Goal: Book appointment/travel/reservation

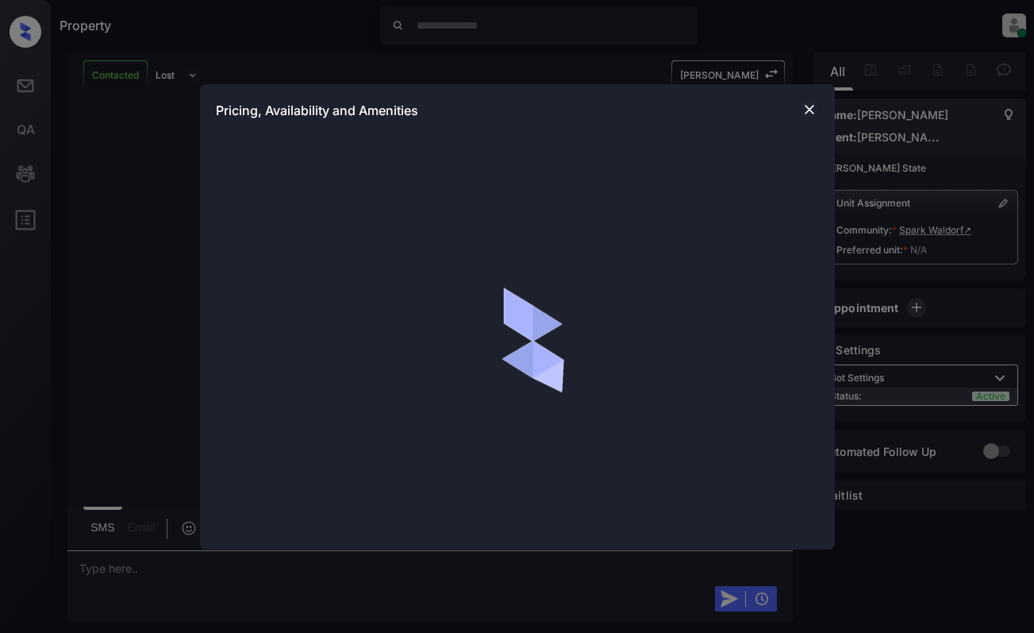
scroll to position [1507, 0]
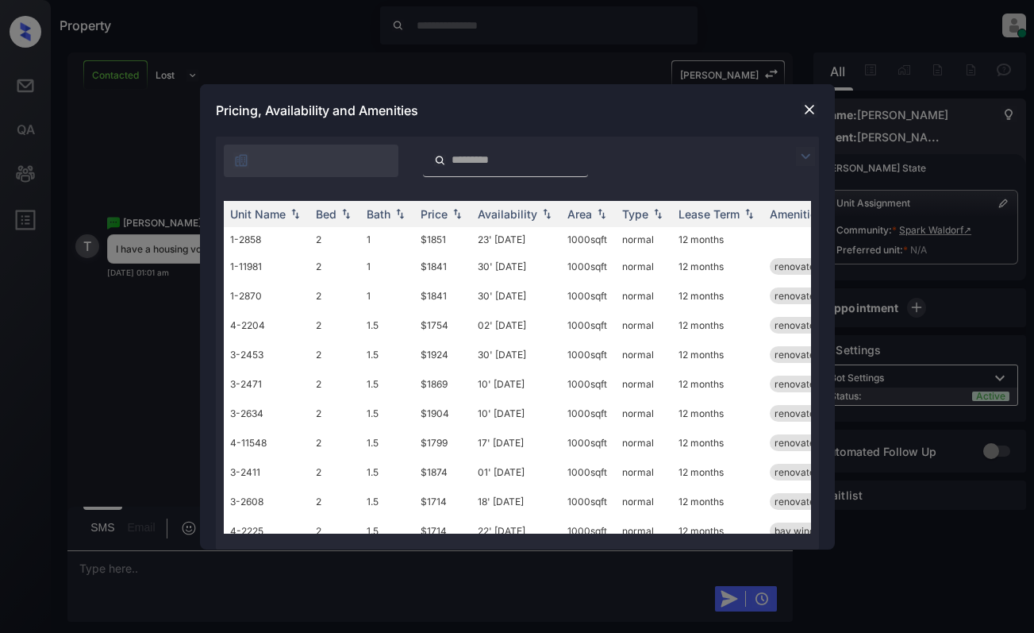
click at [807, 163] on img at bounding box center [805, 156] width 19 height 19
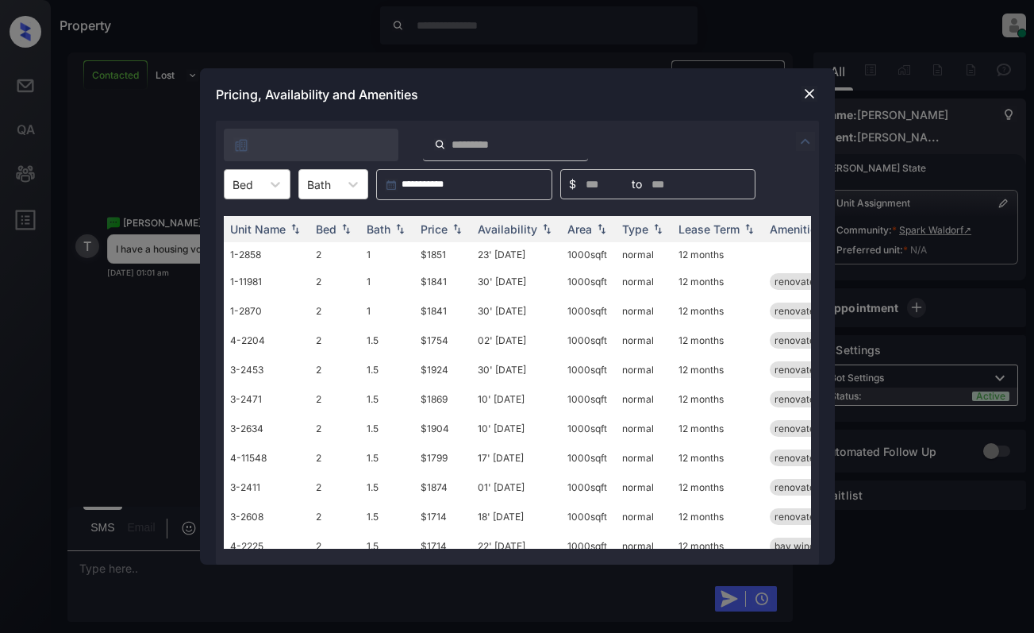
click at [242, 183] on div at bounding box center [243, 184] width 21 height 17
click at [248, 225] on div "2" at bounding box center [257, 223] width 67 height 29
click at [433, 240] on th "Price" at bounding box center [442, 229] width 57 height 26
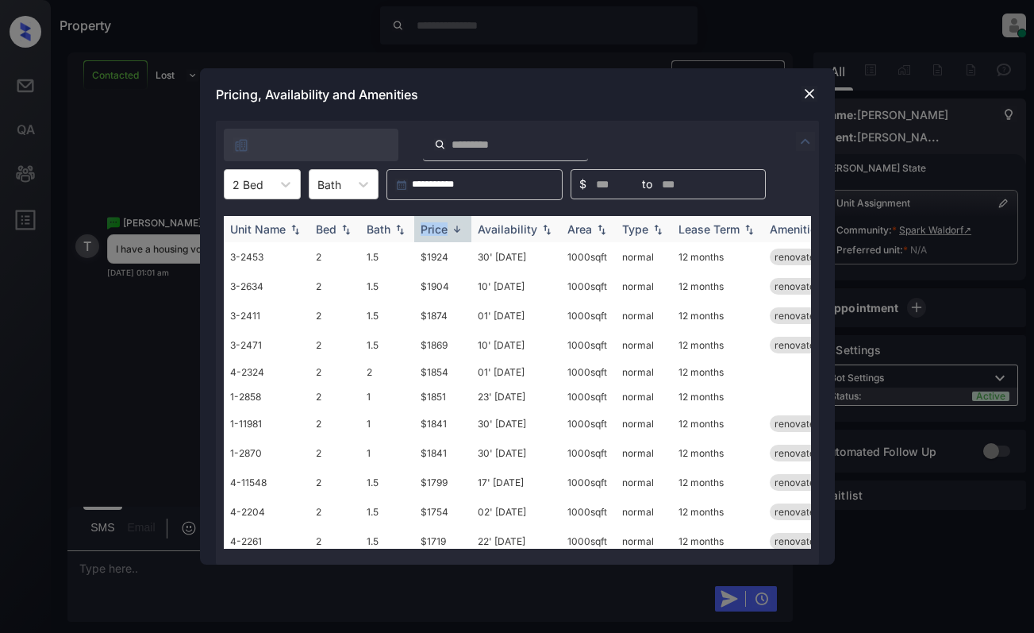
click at [433, 240] on th "Price" at bounding box center [442, 229] width 57 height 26
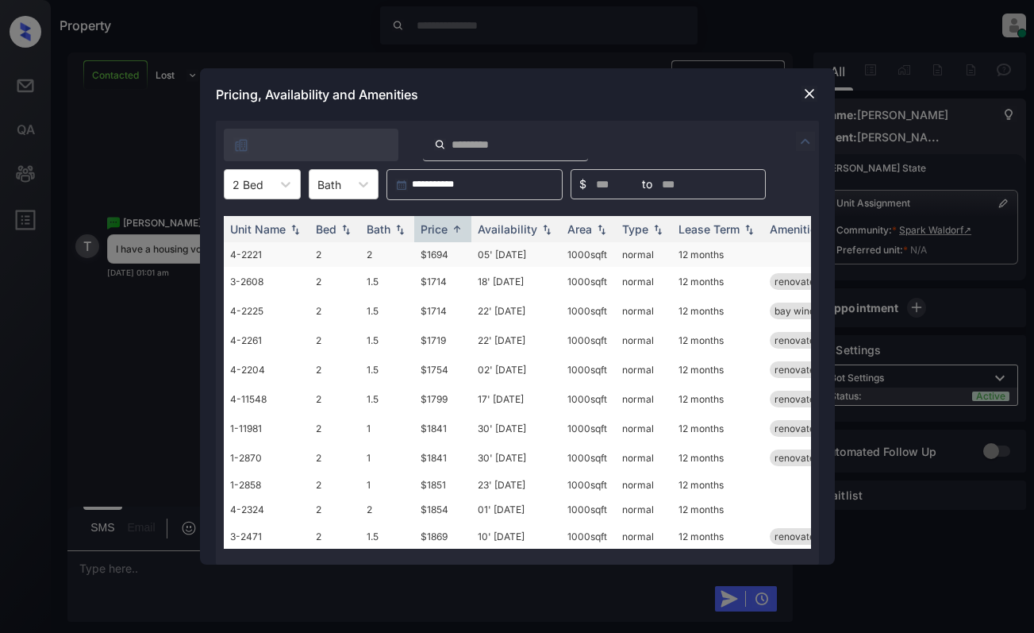
click at [456, 256] on td "$1694" at bounding box center [442, 254] width 57 height 25
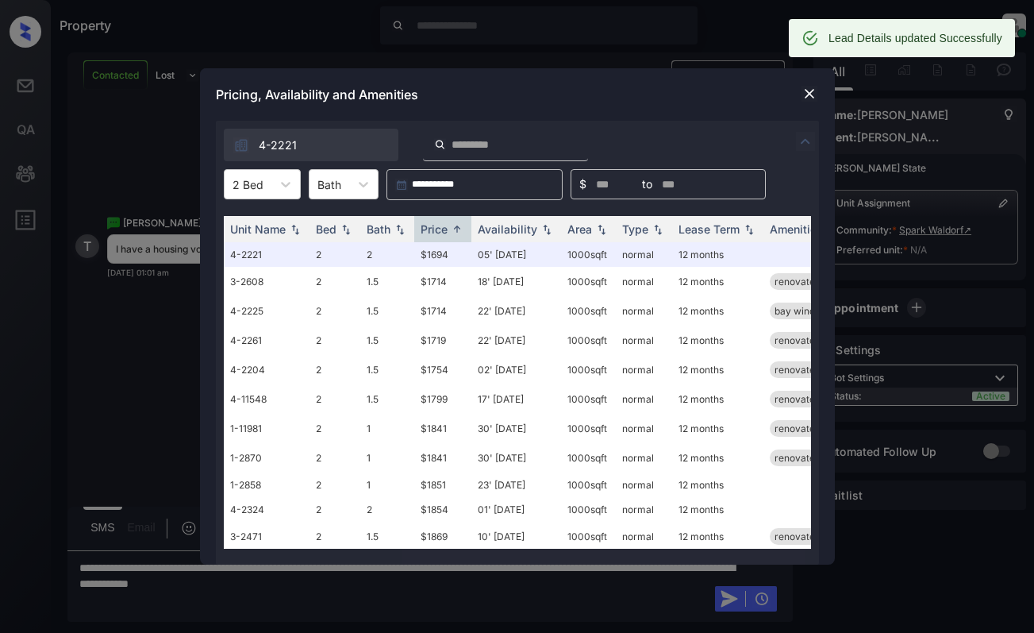
click at [806, 94] on img at bounding box center [810, 94] width 16 height 16
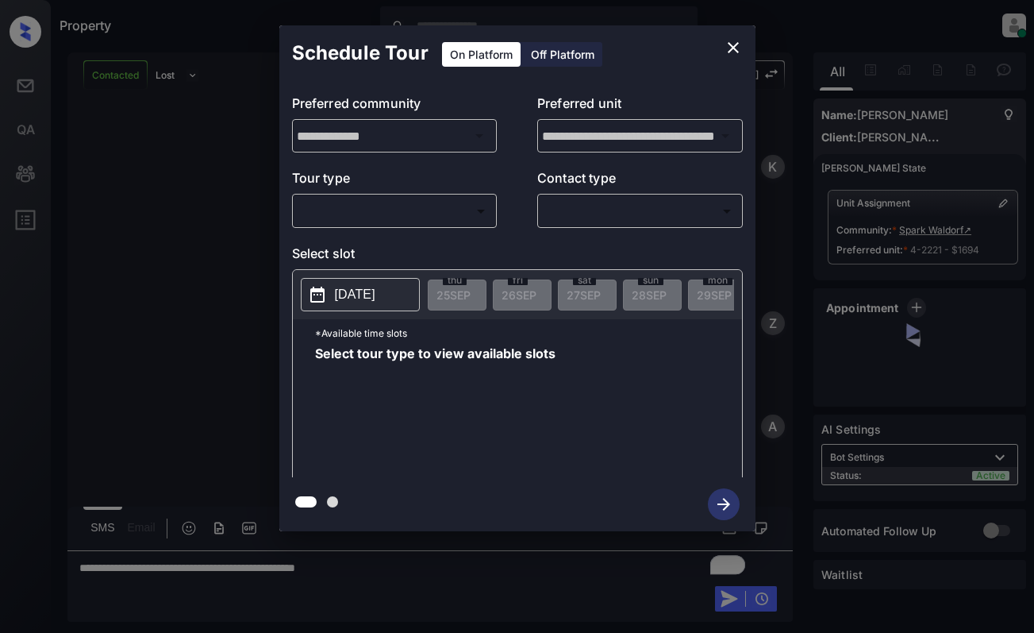
scroll to position [1610, 0]
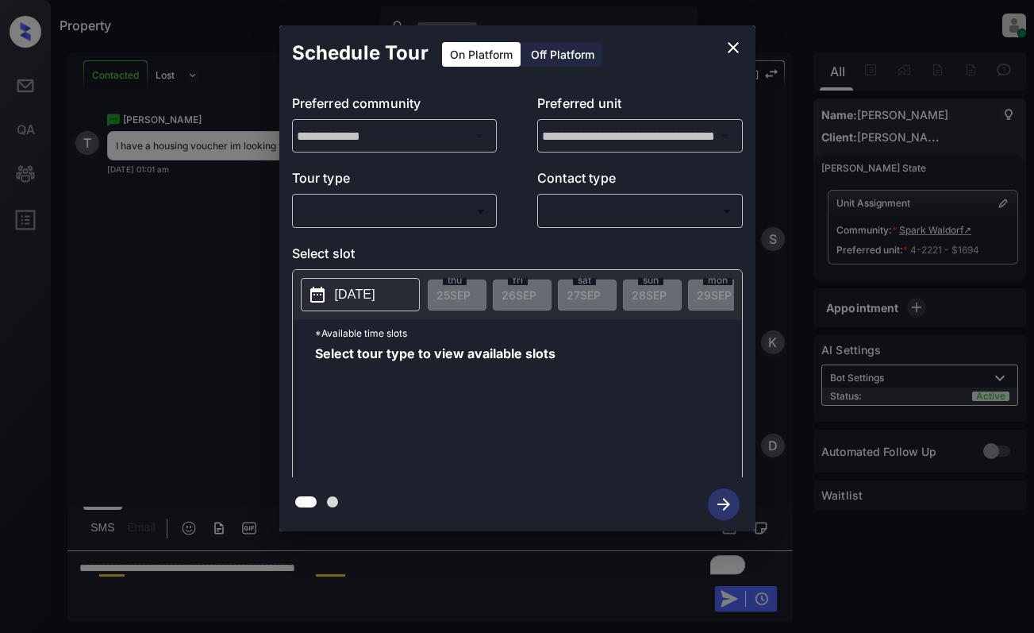
click at [443, 219] on body "Property [PERSON_NAME] Online Set yourself offline Set yourself on break Profil…" at bounding box center [517, 316] width 1034 height 633
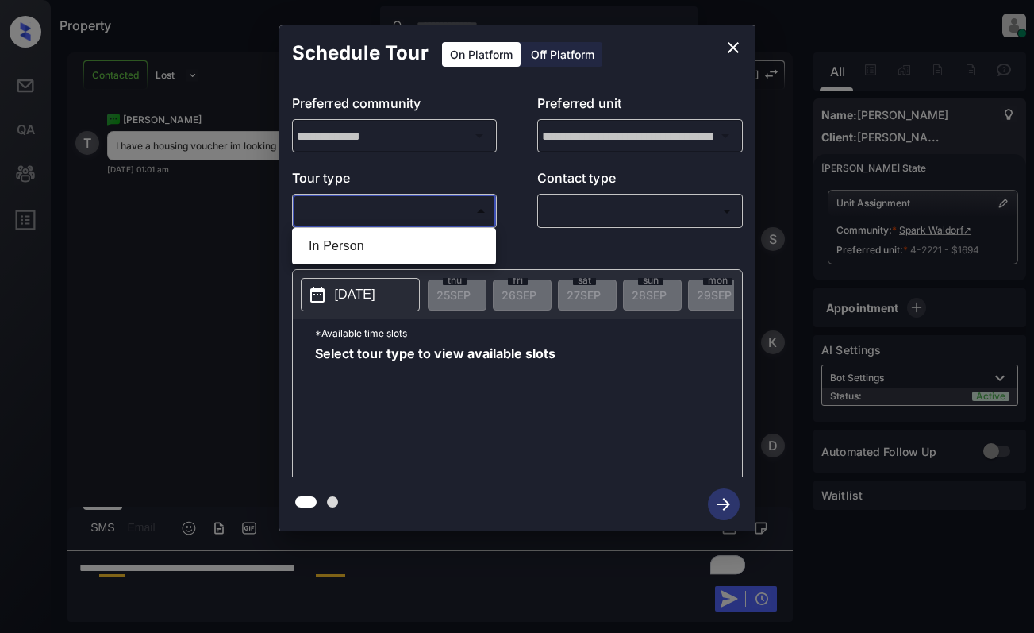
click at [453, 237] on li "In Person" at bounding box center [394, 246] width 196 height 29
type input "********"
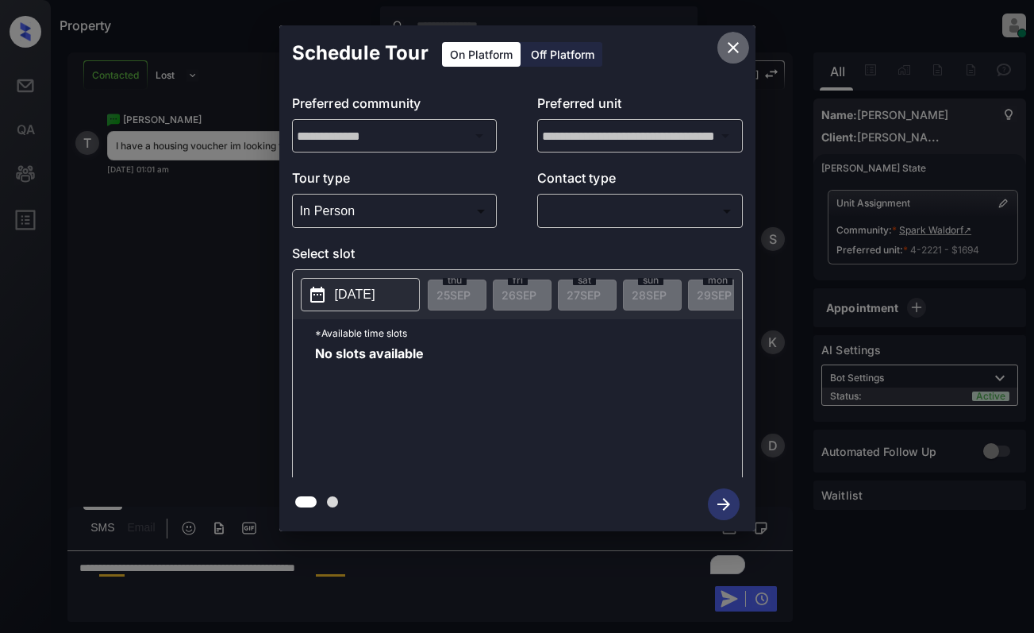
click at [728, 45] on icon "close" at bounding box center [733, 47] width 19 height 19
